Goal: Information Seeking & Learning: Learn about a topic

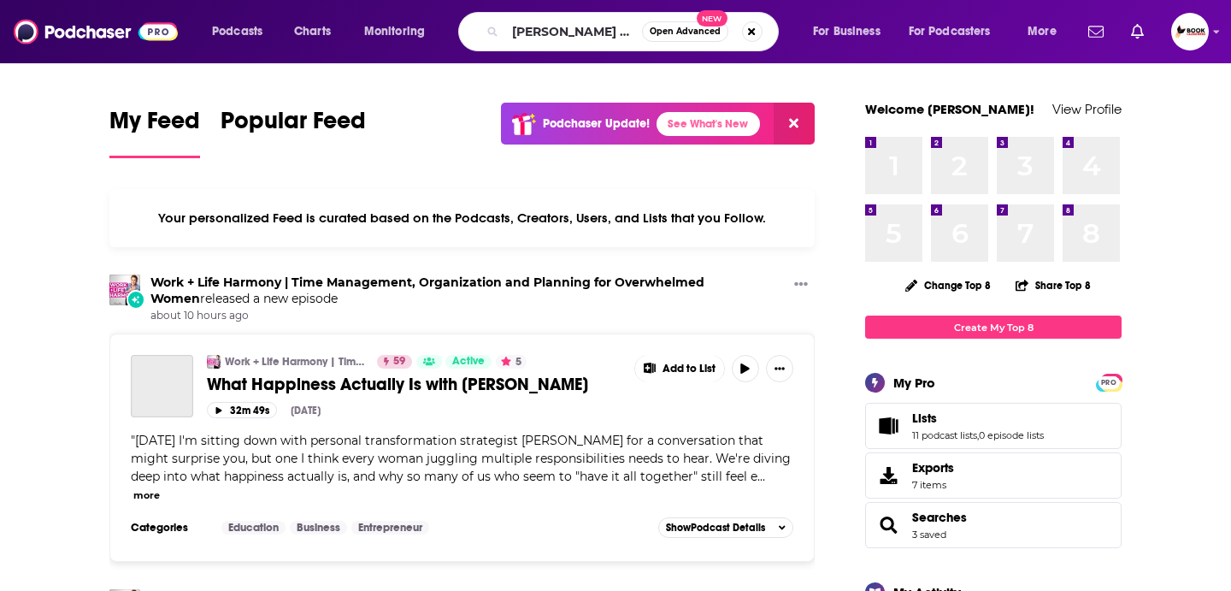
type input "[PERSON_NAME] may show"
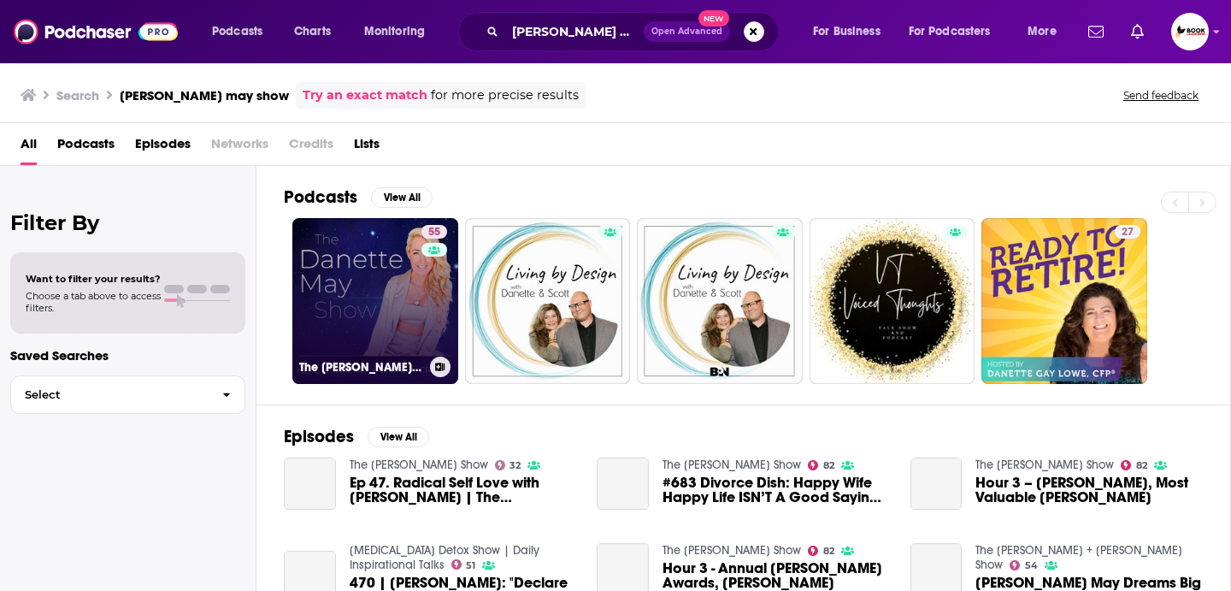
click at [392, 305] on link "55 The [PERSON_NAME] May Show" at bounding box center [375, 301] width 166 height 166
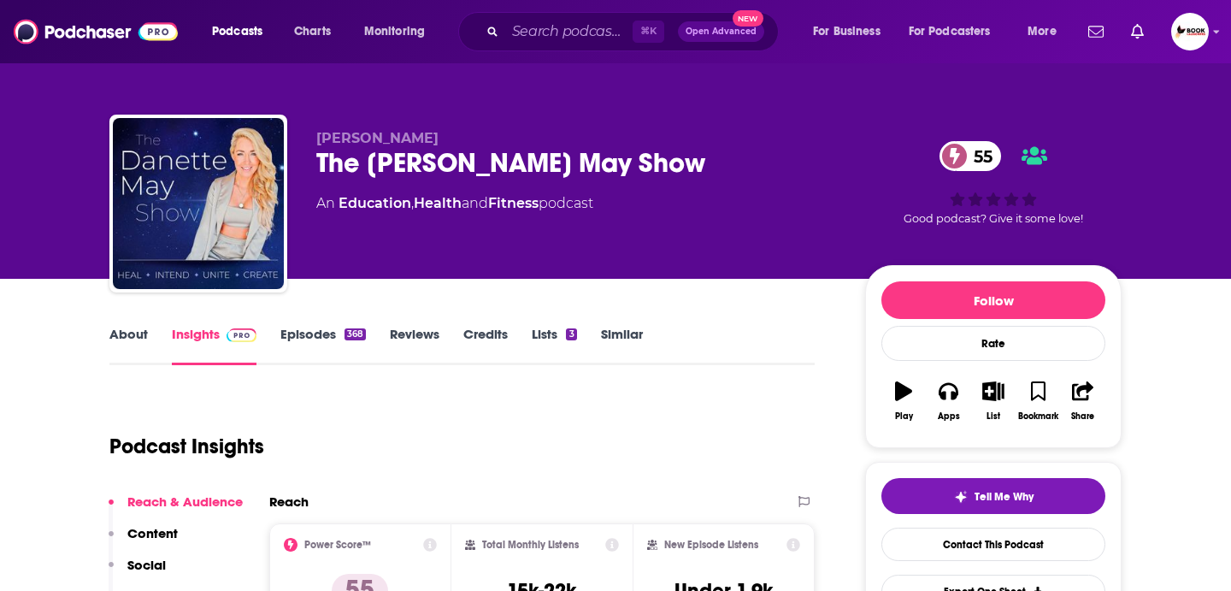
click at [123, 338] on link "About" at bounding box center [128, 345] width 38 height 39
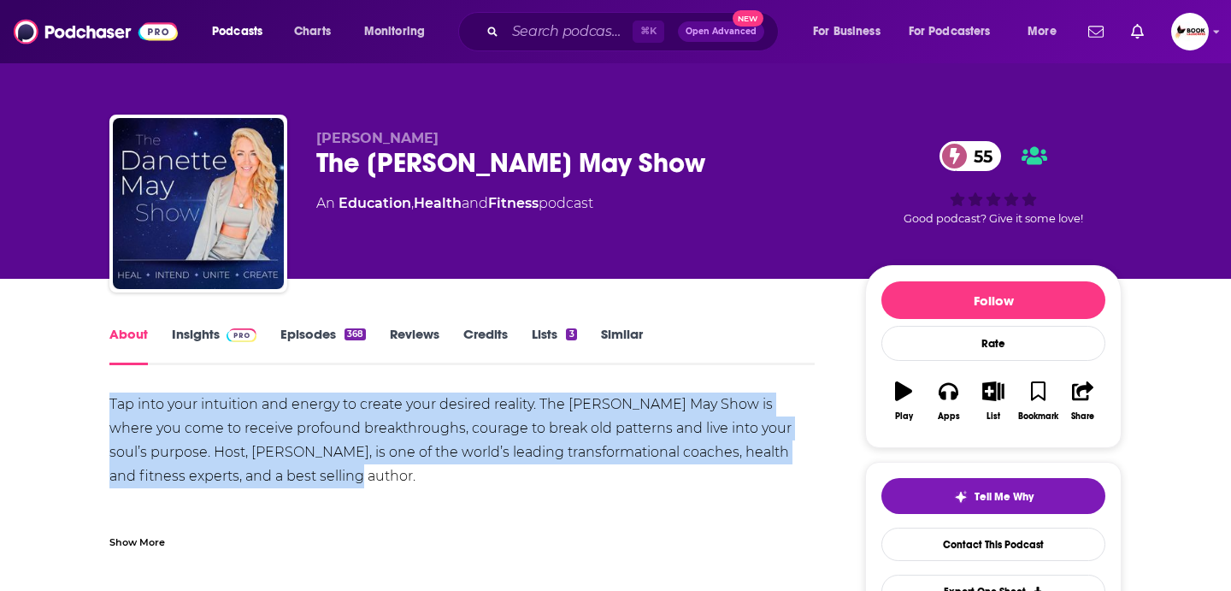
drag, startPoint x: 357, startPoint y: 475, endPoint x: 106, endPoint y: 400, distance: 262.2
copy div "Tap into your intuition and energy to create your desired reality. The [PERSON_…"
click at [197, 336] on link "Insights" at bounding box center [214, 345] width 85 height 39
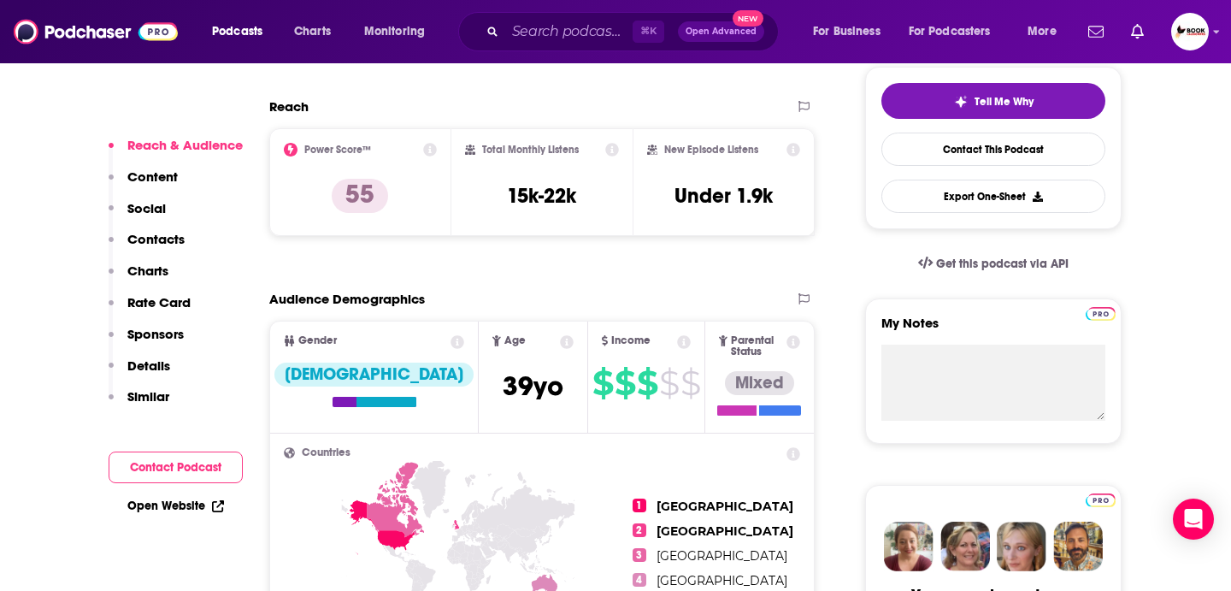
scroll to position [399, 0]
